Goal: Task Accomplishment & Management: Manage account settings

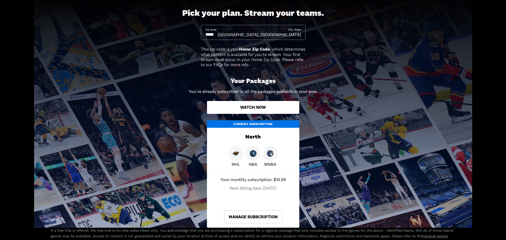
scroll to position [49, 0]
click at [258, 216] on link "Manage Subscription" at bounding box center [253, 217] width 58 height 13
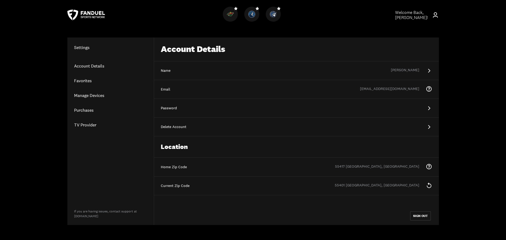
click at [100, 65] on link "Account Details" at bounding box center [110, 66] width 86 height 15
click at [99, 115] on link "Purchases" at bounding box center [110, 110] width 86 height 15
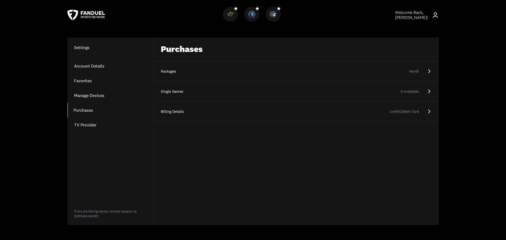
click at [418, 69] on div "North" at bounding box center [306, 71] width 224 height 5
